Goal: Task Accomplishment & Management: Manage account settings

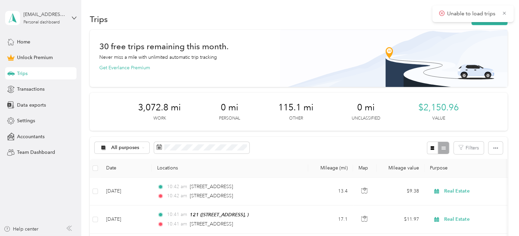
scroll to position [125, 0]
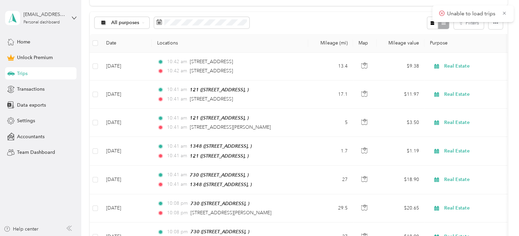
click at [284, 21] on div "All purposes Filters" at bounding box center [299, 23] width 418 height 22
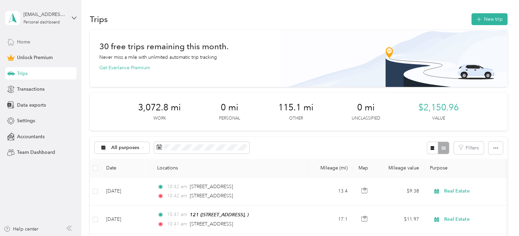
click at [30, 43] on span "Home" at bounding box center [23, 41] width 13 height 7
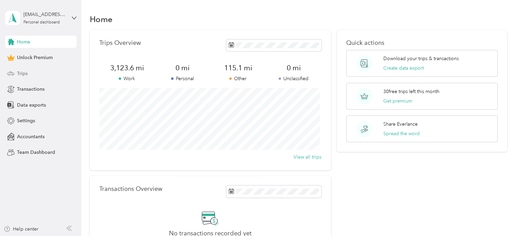
click at [26, 74] on span "Trips" at bounding box center [22, 73] width 11 height 7
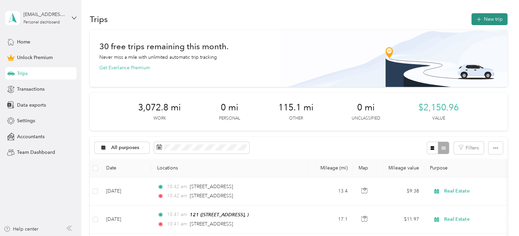
click at [489, 16] on button "New trip" at bounding box center [489, 19] width 36 height 12
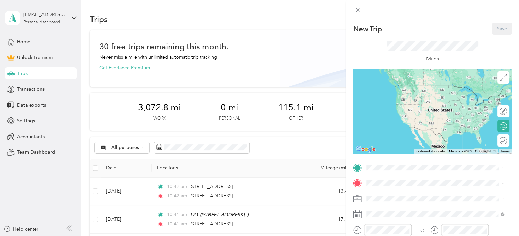
click at [394, 121] on div "[STREET_ADDRESS]" at bounding box center [435, 113] width 133 height 17
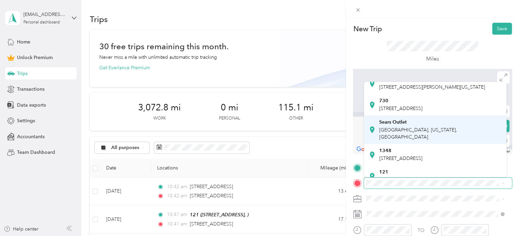
scroll to position [34, 0]
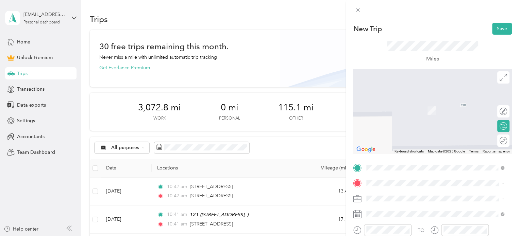
click at [403, 139] on div "1348" at bounding box center [400, 140] width 43 height 6
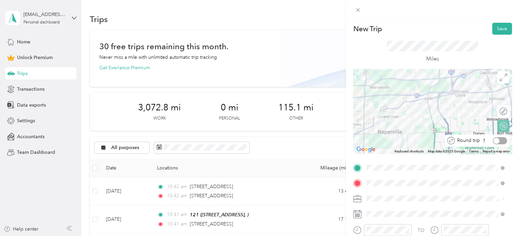
click at [500, 142] on div at bounding box center [500, 140] width 14 height 7
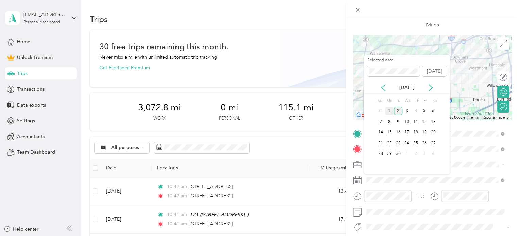
click at [389, 110] on div "1" at bounding box center [389, 111] width 9 height 9
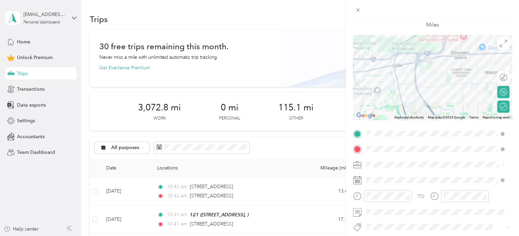
scroll to position [0, 0]
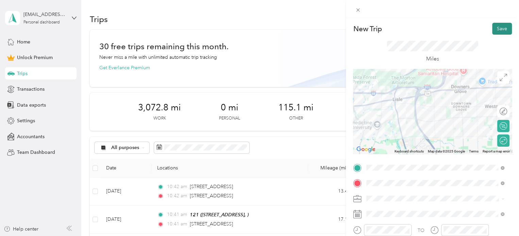
click at [492, 27] on button "Save" at bounding box center [502, 29] width 20 height 12
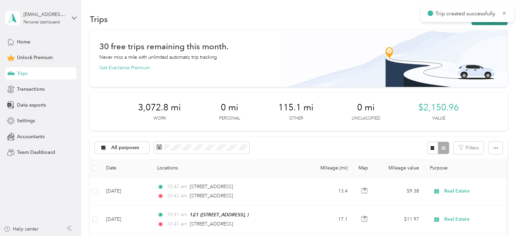
click at [480, 23] on button "New trip" at bounding box center [489, 19] width 36 height 12
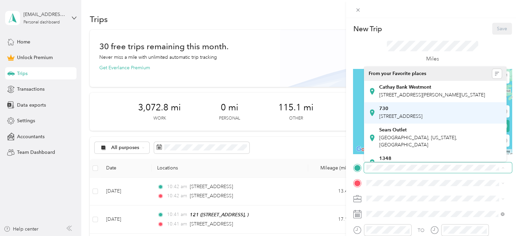
scroll to position [34, 0]
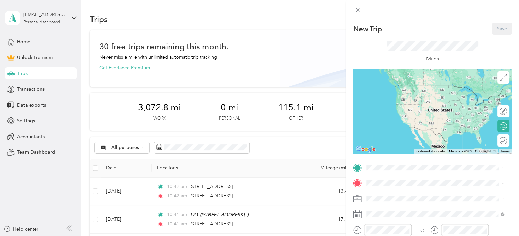
click at [396, 126] on div "1348" at bounding box center [400, 125] width 43 height 6
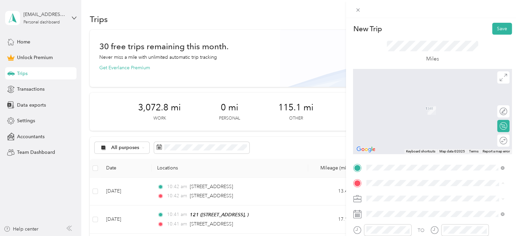
click at [398, 169] on span "[STREET_ADDRESS]" at bounding box center [400, 170] width 43 height 6
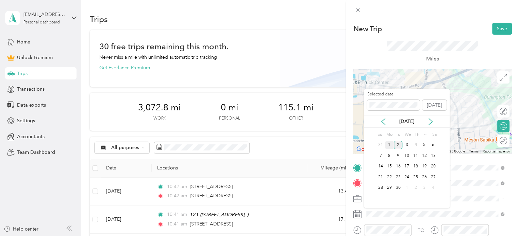
click at [392, 147] on div "1" at bounding box center [389, 145] width 9 height 9
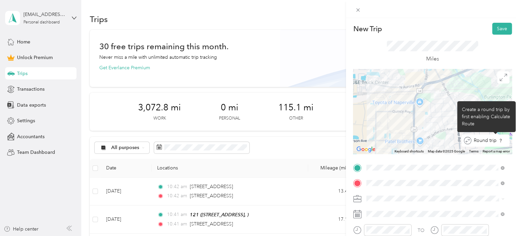
click at [500, 140] on div "Round trip" at bounding box center [486, 141] width 48 height 12
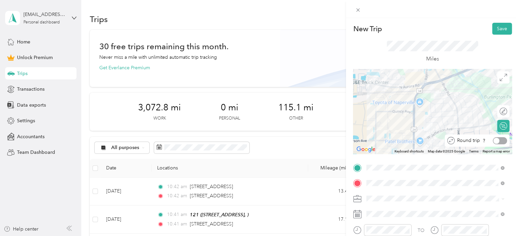
click at [500, 140] on div at bounding box center [500, 140] width 14 height 7
click at [494, 31] on button "Save" at bounding box center [502, 29] width 20 height 12
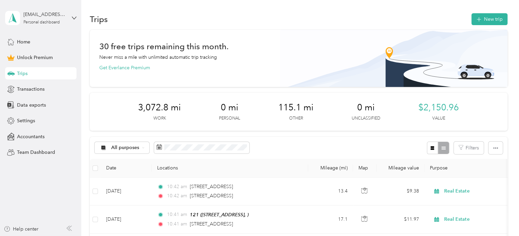
click at [71, 18] on div "a20263256@hotmail.com Personal dashboard" at bounding box center [40, 18] width 71 height 24
click at [51, 56] on div "Log out" at bounding box center [77, 56] width 134 height 12
